Goal: Information Seeking & Learning: Understand process/instructions

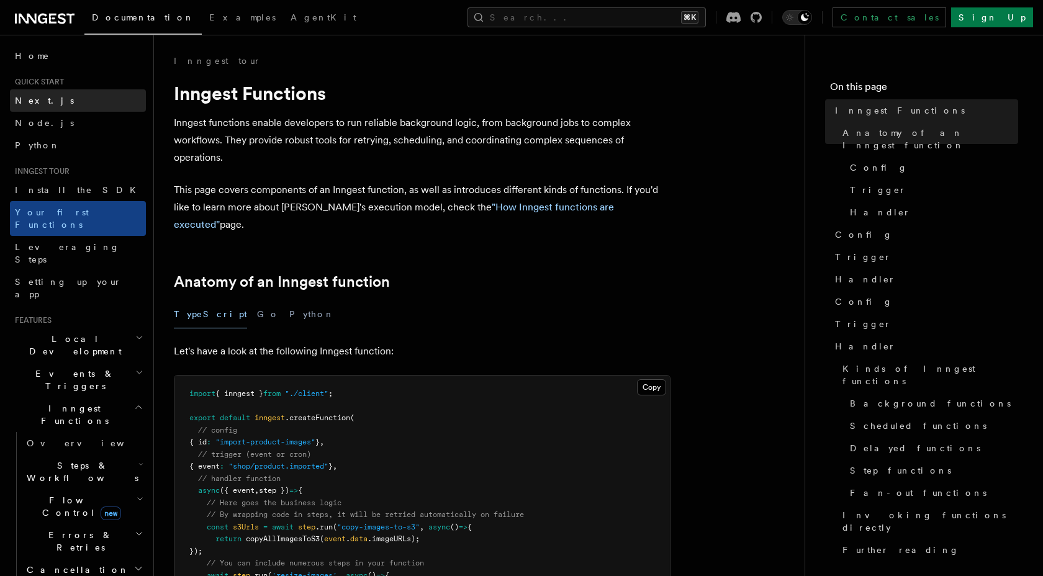
click at [36, 102] on span "Next.js" at bounding box center [44, 101] width 59 height 10
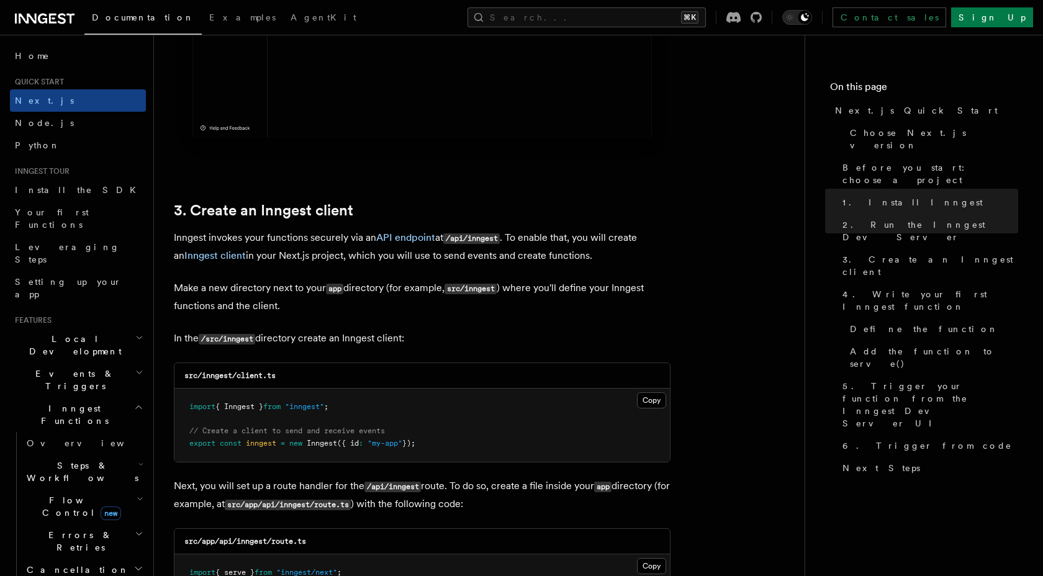
scroll to position [1317, 0]
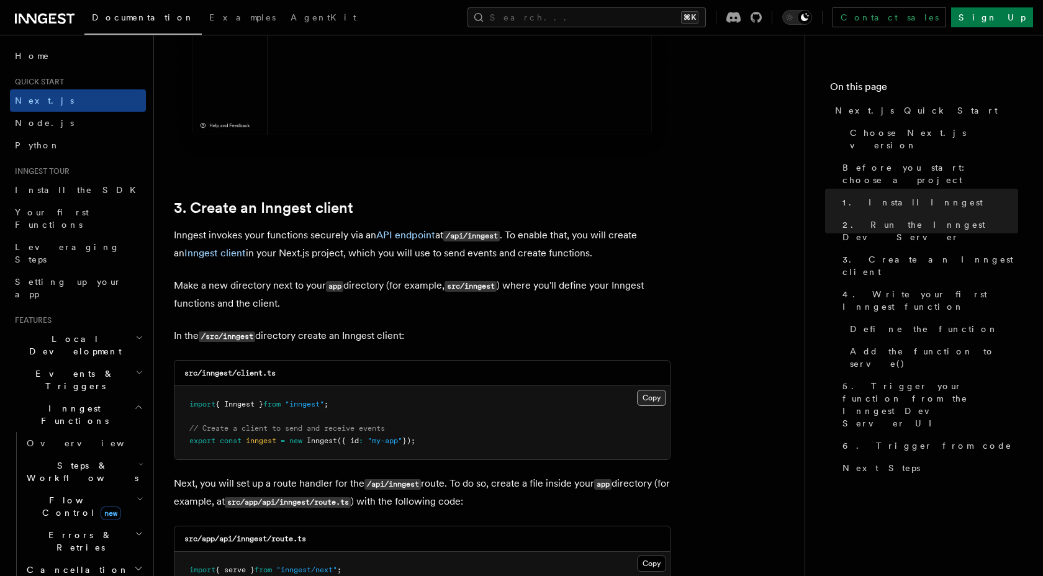
click at [657, 399] on button "Copy Copied" at bounding box center [651, 398] width 29 height 16
click at [656, 404] on button "Copy Copied" at bounding box center [651, 398] width 29 height 16
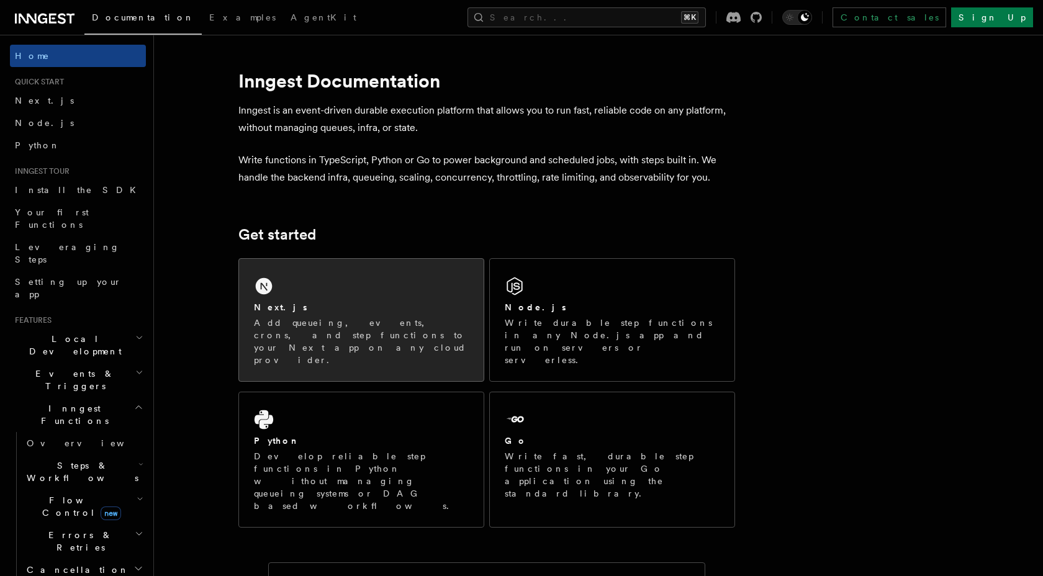
click at [309, 312] on div "Next.js" at bounding box center [361, 307] width 215 height 13
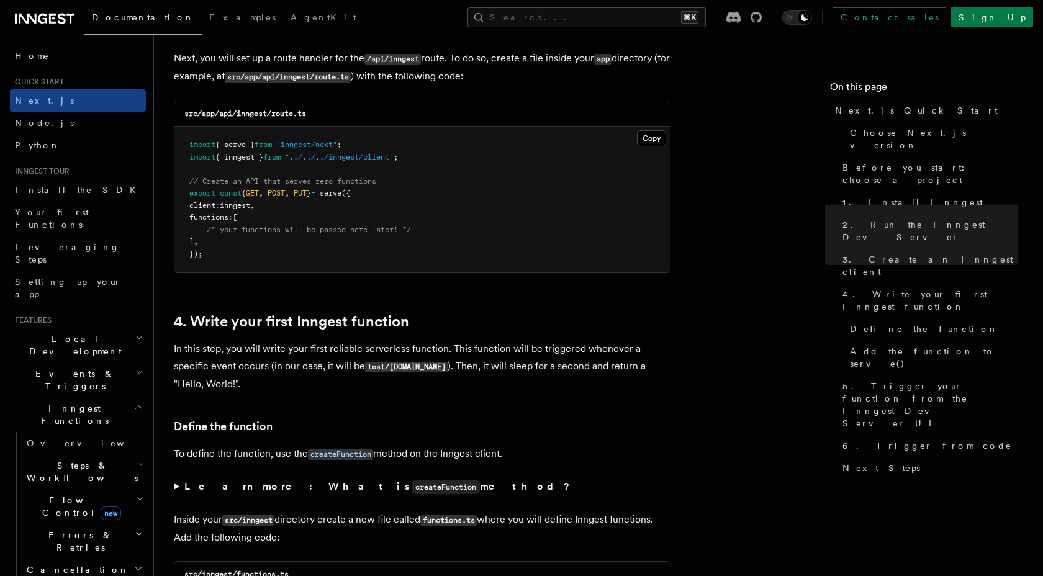
scroll to position [1976, 0]
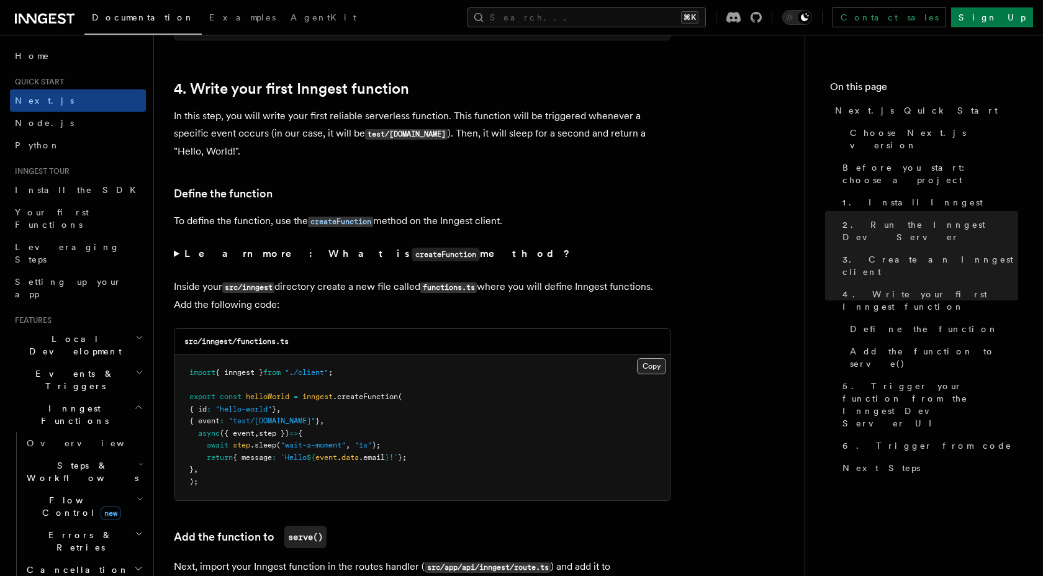
click at [652, 370] on button "Copy Copied" at bounding box center [651, 366] width 29 height 16
